Goal: Entertainment & Leisure: Consume media (video, audio)

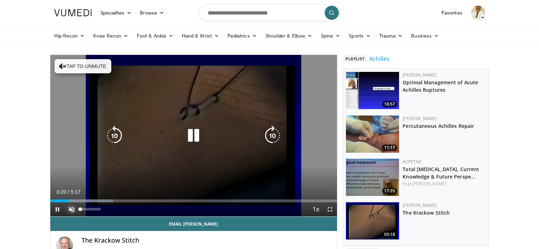
click at [72, 210] on span "Video Player" at bounding box center [71, 209] width 14 height 14
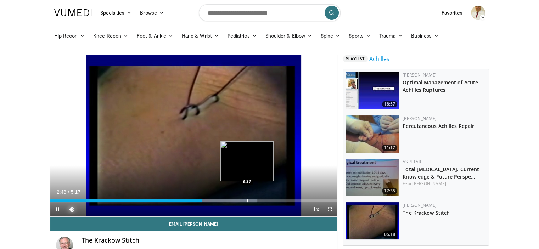
click at [247, 201] on div "Progress Bar" at bounding box center [247, 200] width 1 height 3
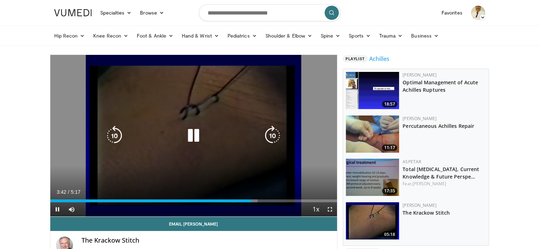
click at [199, 134] on icon "Video Player" at bounding box center [193, 136] width 20 height 20
